Goal: Task Accomplishment & Management: Use online tool/utility

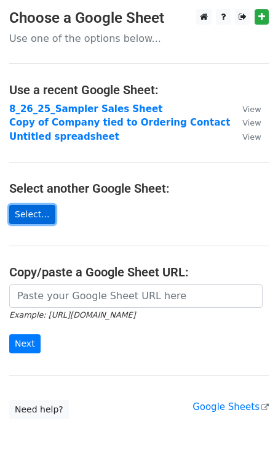
click at [38, 209] on link "Select..." at bounding box center [32, 214] width 46 height 19
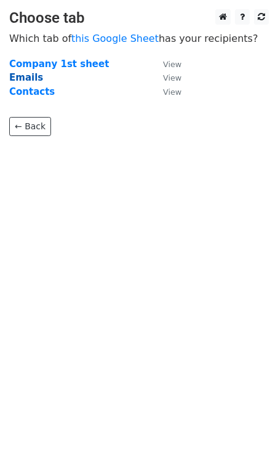
click at [23, 81] on strong "Emails" at bounding box center [26, 77] width 34 height 11
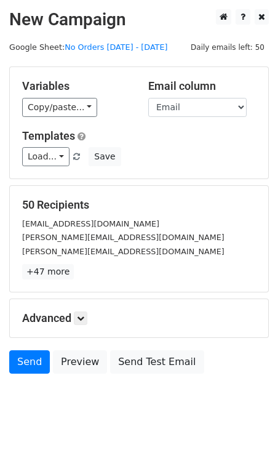
scroll to position [28, 0]
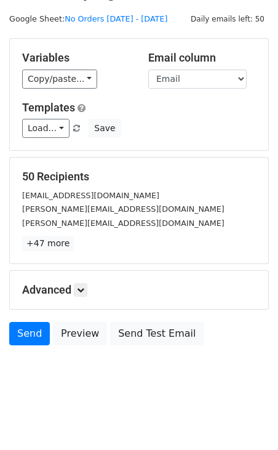
click at [87, 281] on div "Advanced Tracking Track Opens UTM Codes Track Clicks Filters Only include sprea…" at bounding box center [139, 290] width 259 height 38
click at [83, 292] on icon at bounding box center [80, 289] width 7 height 7
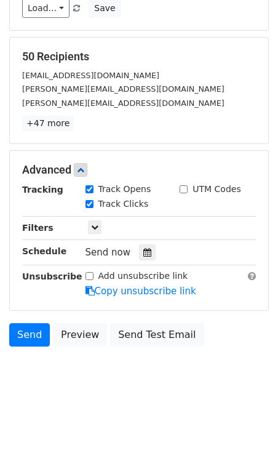
scroll to position [0, 0]
